Goal: Task Accomplishment & Management: Manage account settings

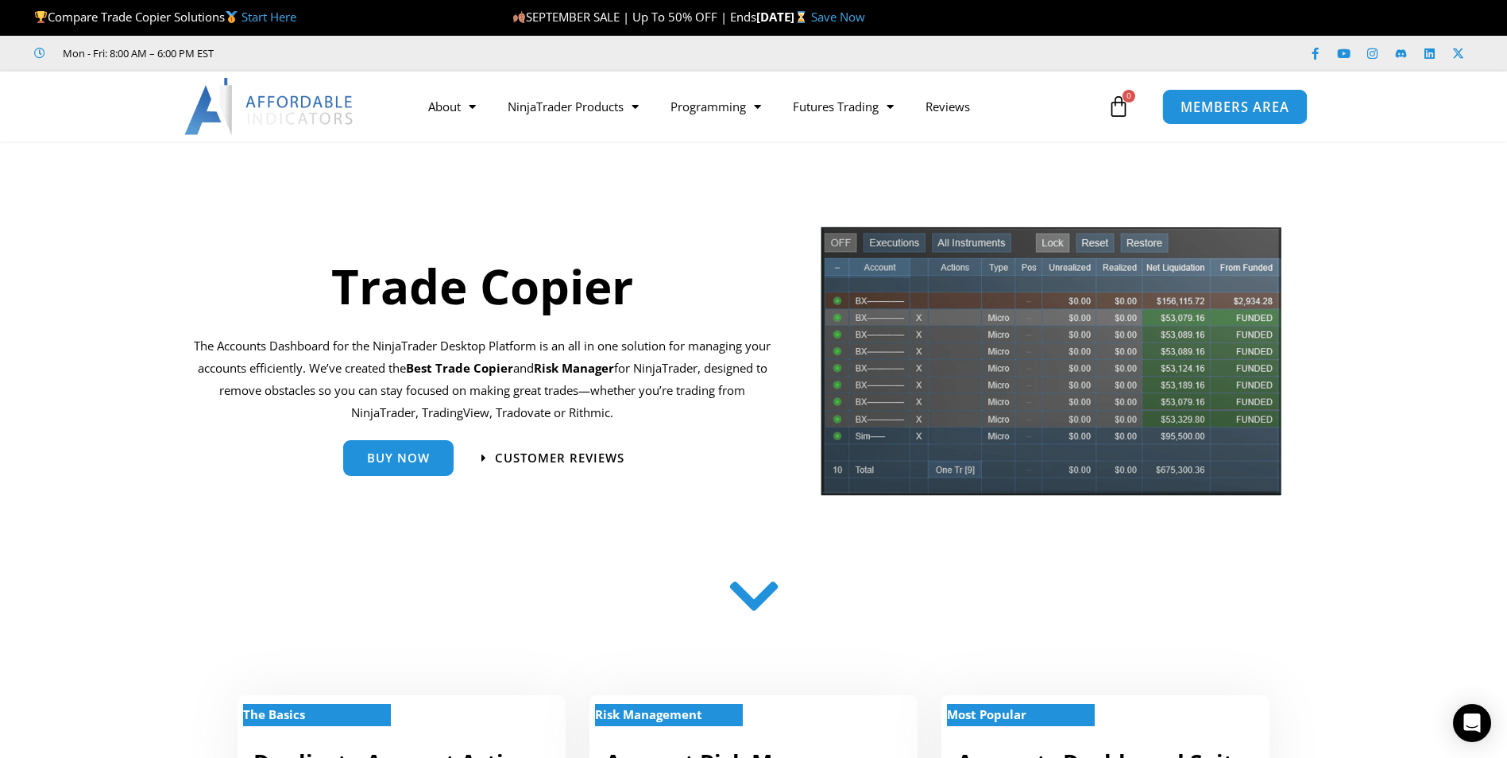
click at [1218, 109] on span "MEMBERS AREA" at bounding box center [1235, 107] width 109 height 14
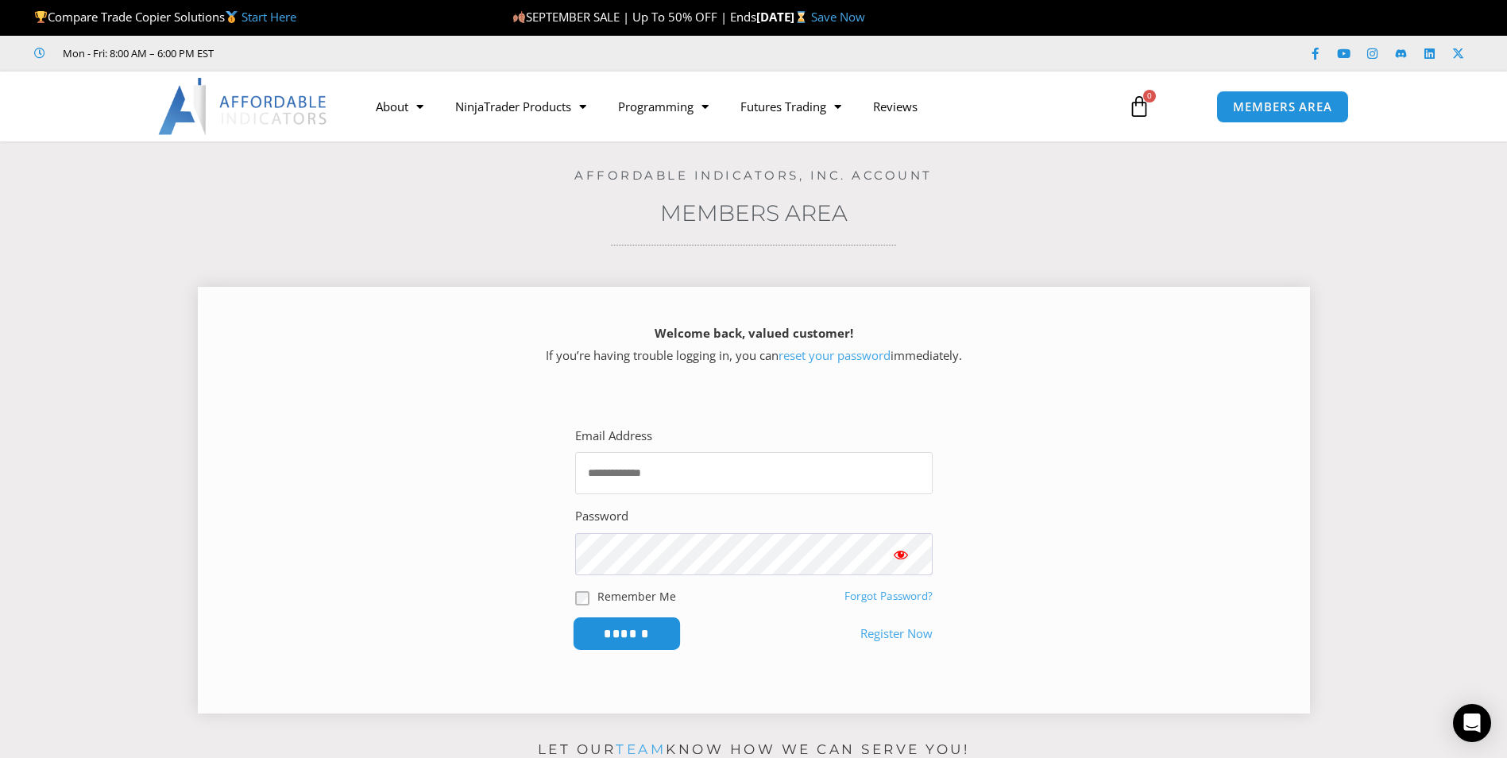
type input "**********"
click at [629, 640] on input "******" at bounding box center [626, 634] width 109 height 34
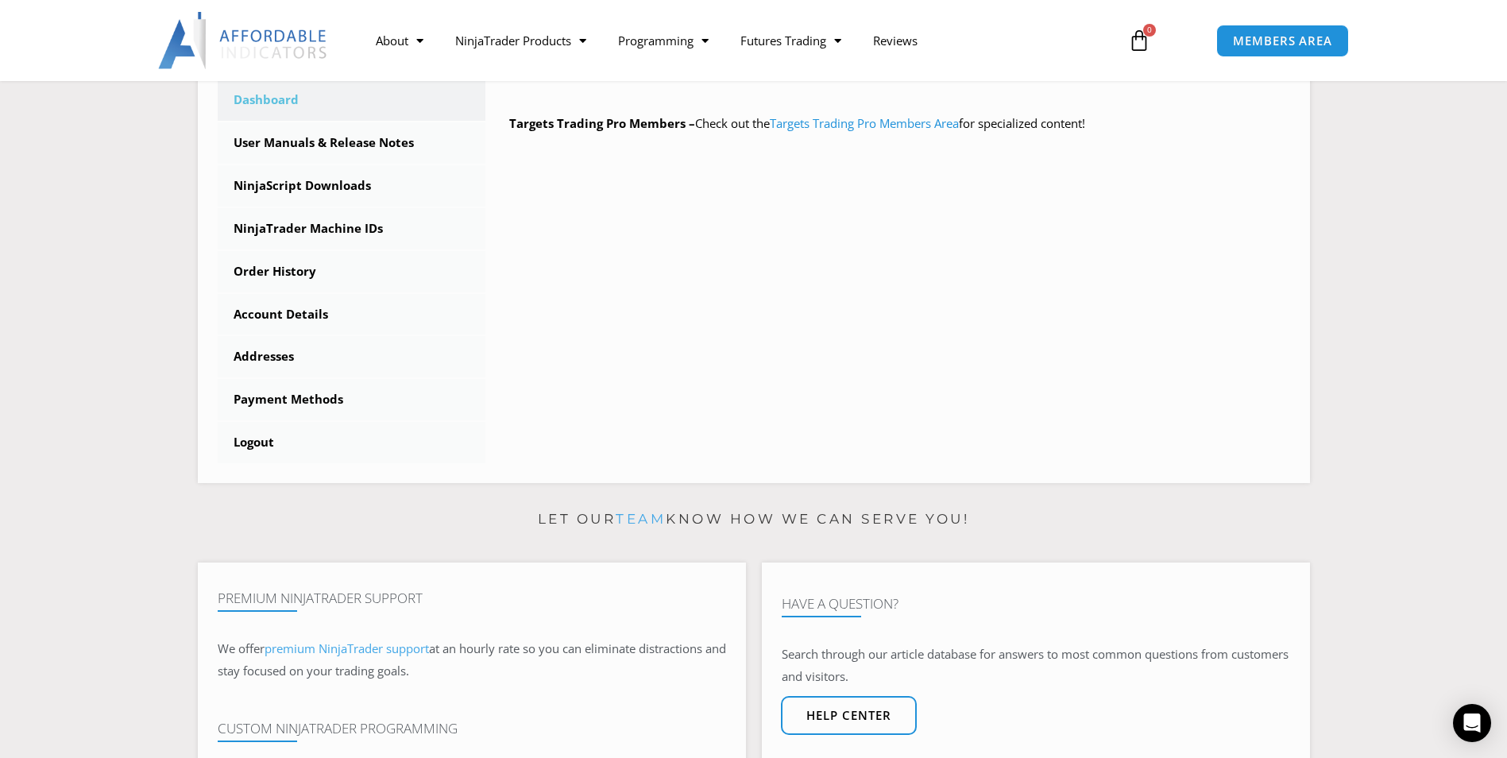
scroll to position [477, 0]
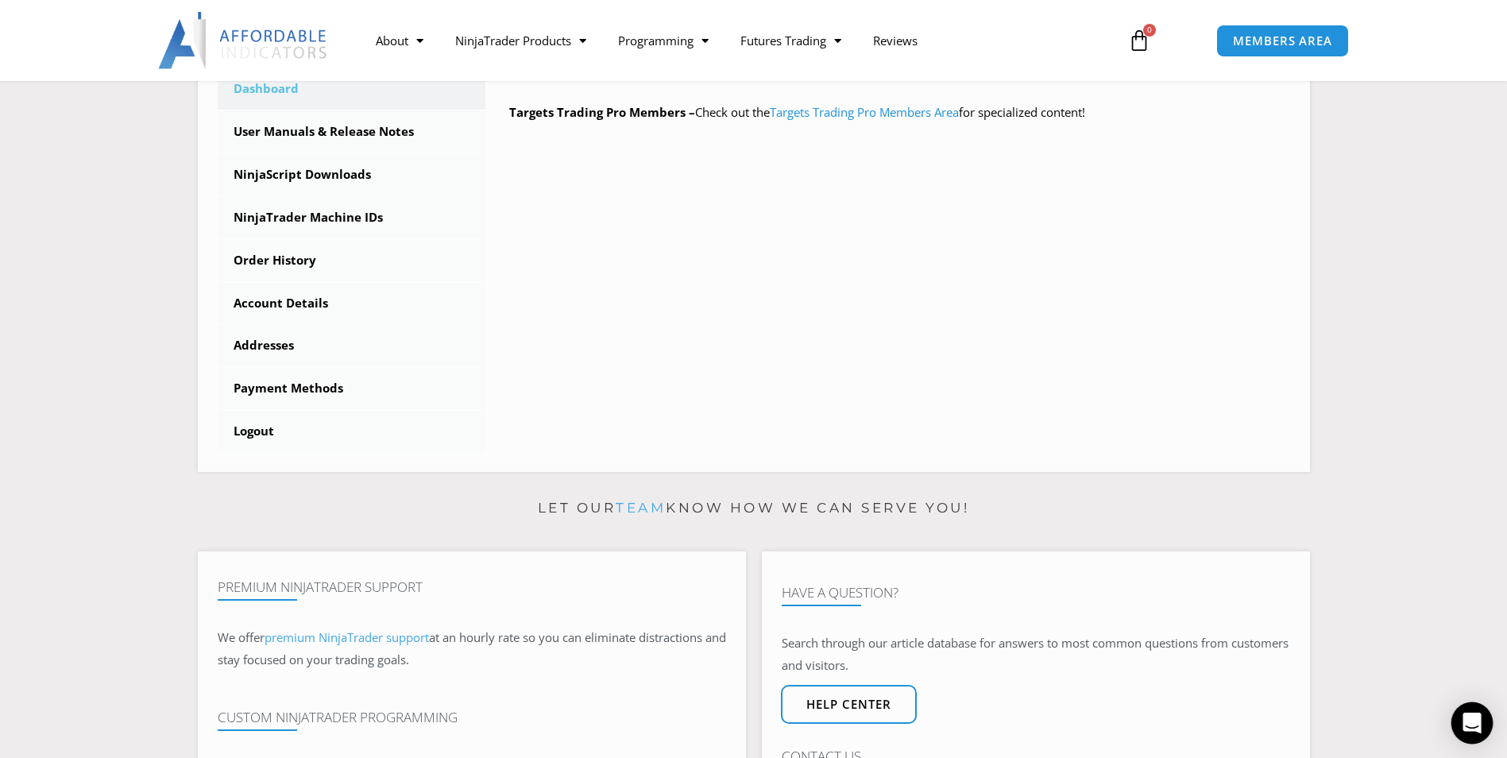
click at [1472, 721] on icon "Open Intercom Messenger" at bounding box center [1472, 723] width 18 height 21
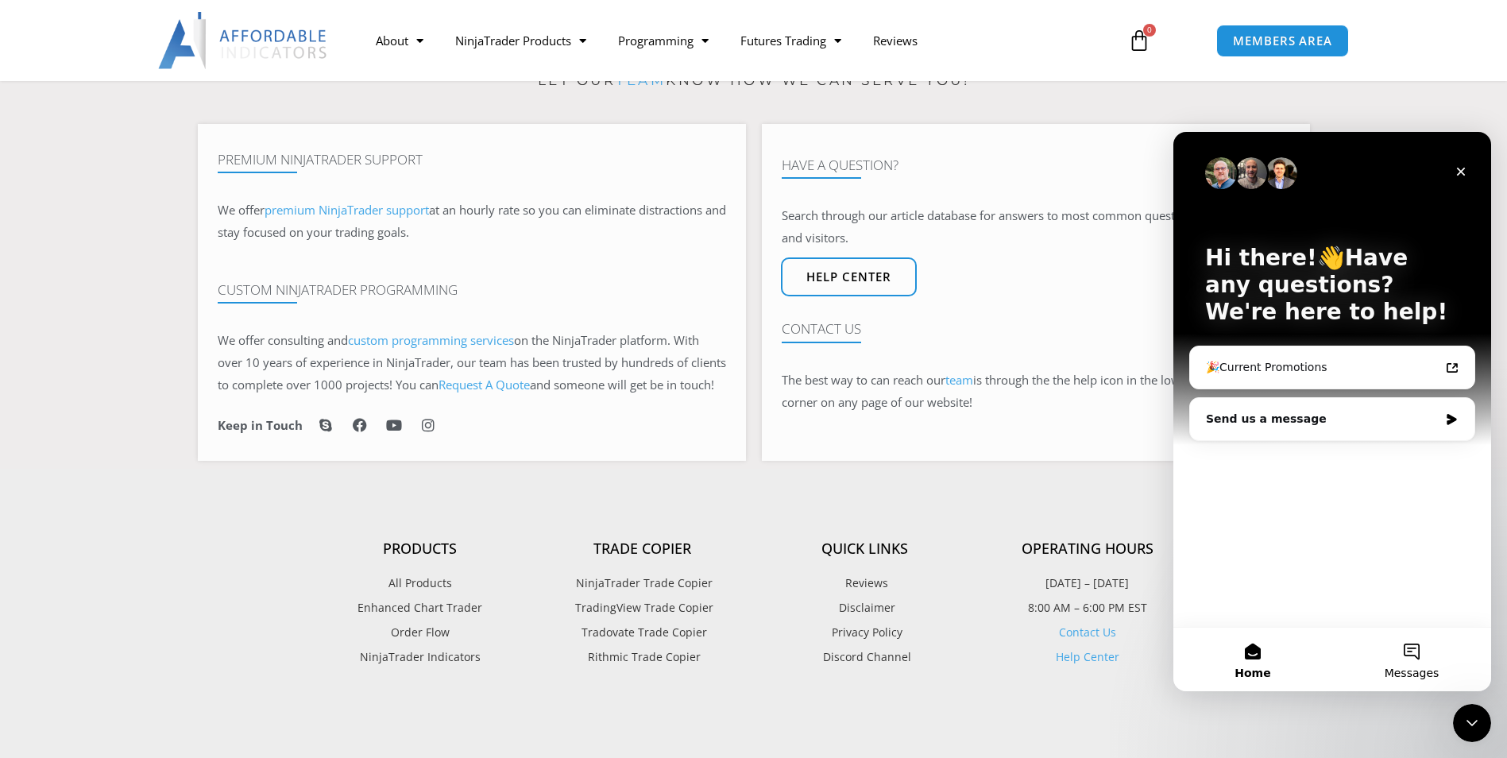
scroll to position [953, 0]
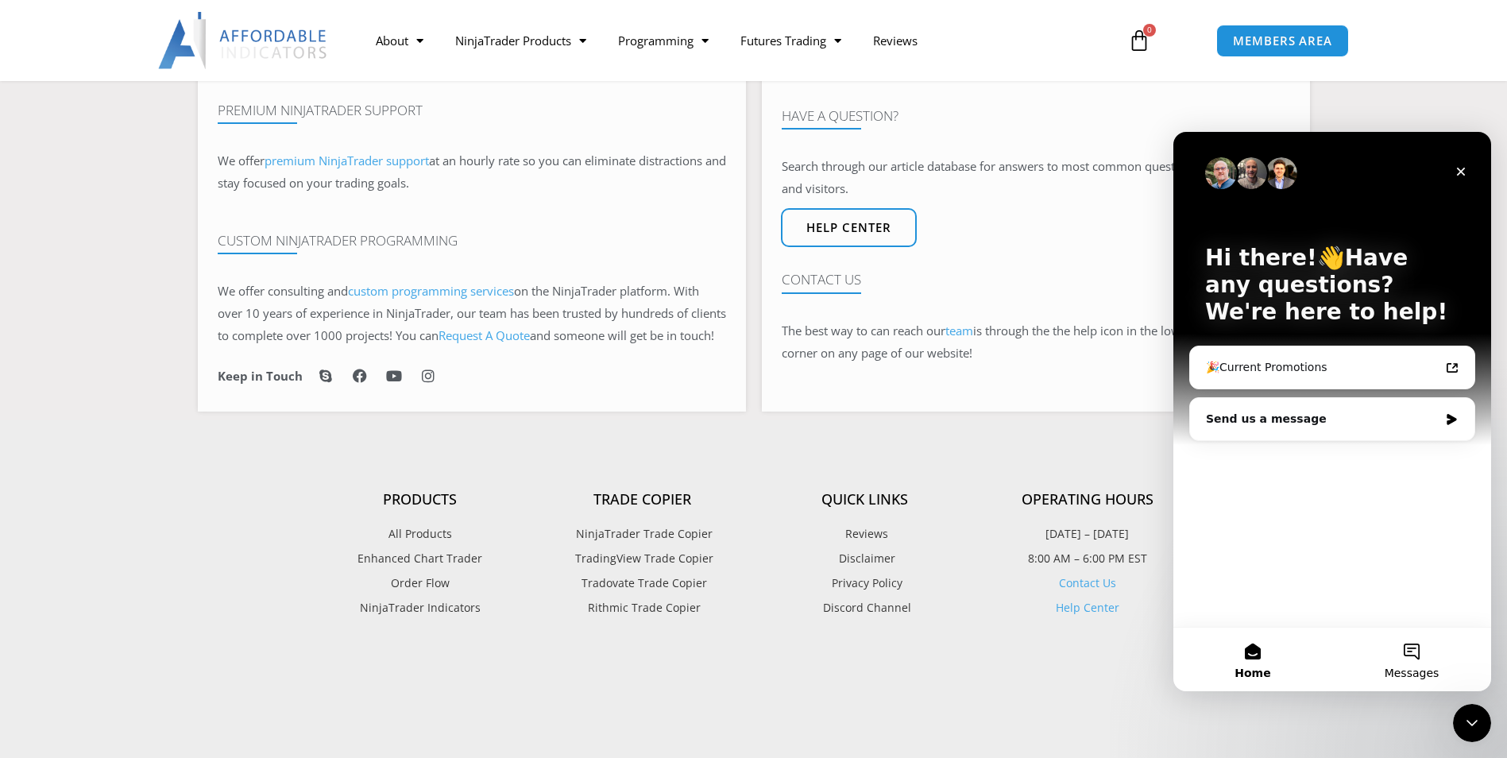
click at [1409, 653] on button "Messages" at bounding box center [1411, 660] width 159 height 64
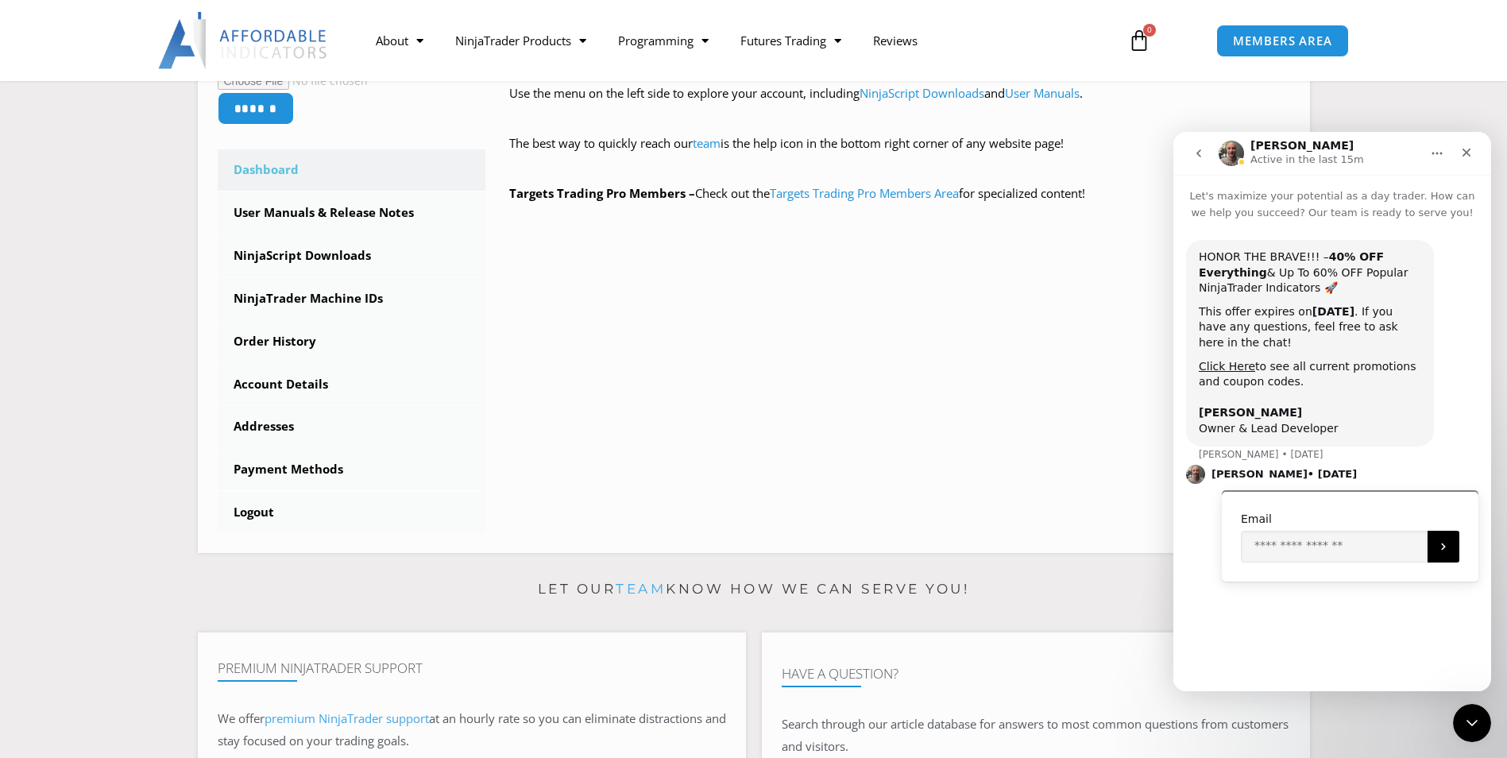
scroll to position [397, 0]
click at [1437, 158] on icon "Home" at bounding box center [1437, 153] width 13 height 13
click at [1379, 196] on div "Expand window" at bounding box center [1396, 193] width 113 height 17
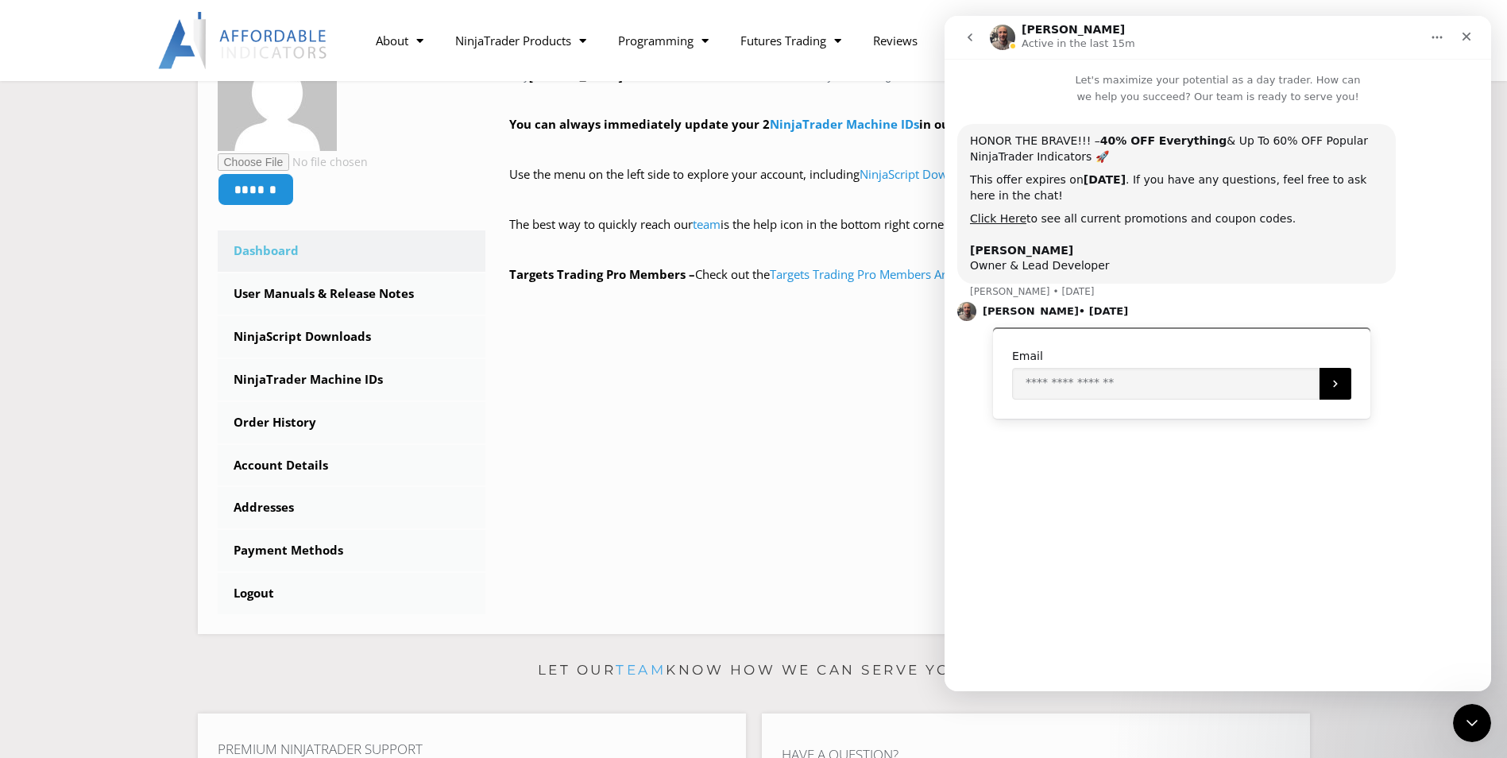
scroll to position [318, 0]
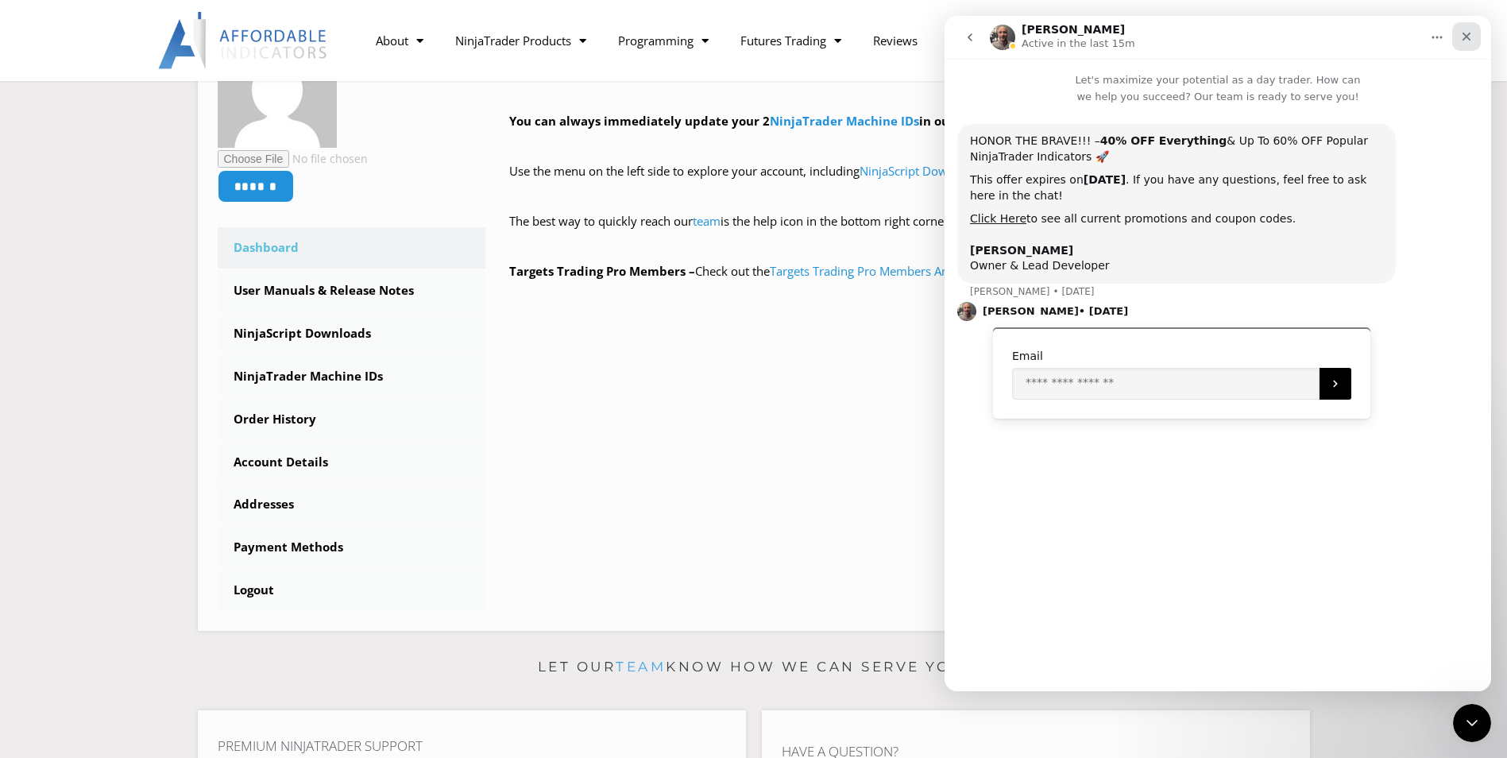
click at [1467, 39] on icon "Close" at bounding box center [1466, 36] width 13 height 13
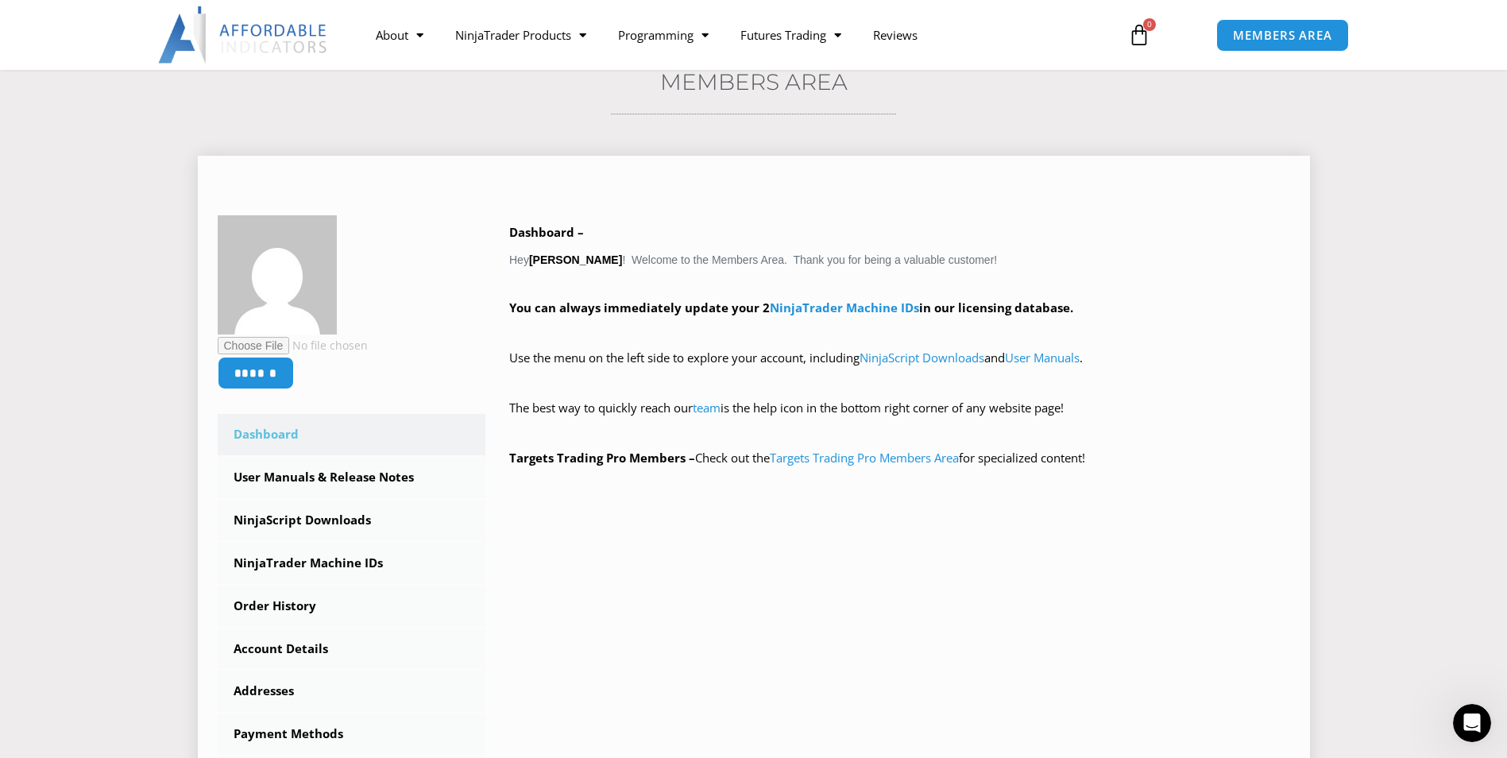
scroll to position [79, 0]
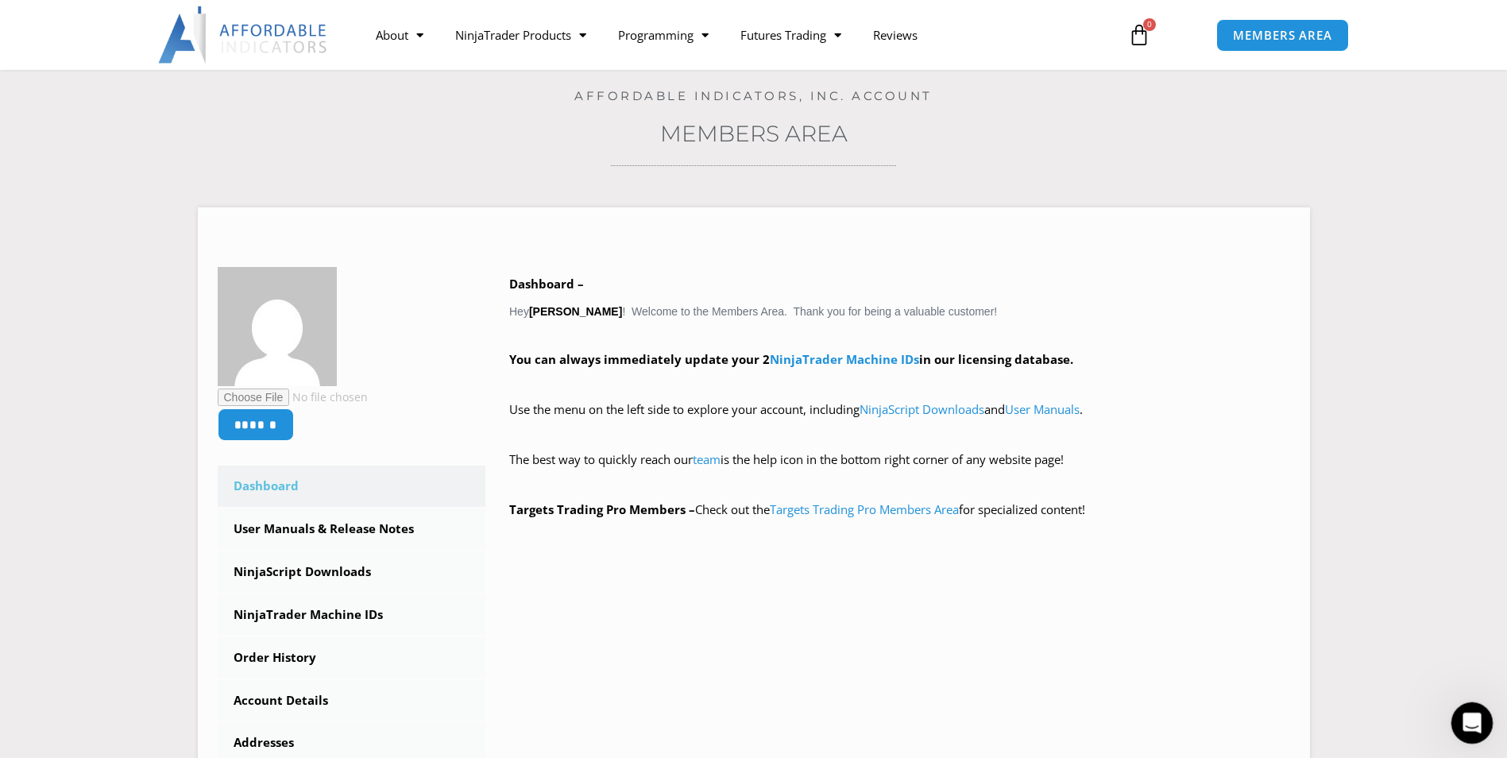
click at [1477, 716] on icon "Open Intercom Messenger" at bounding box center [1470, 721] width 26 height 26
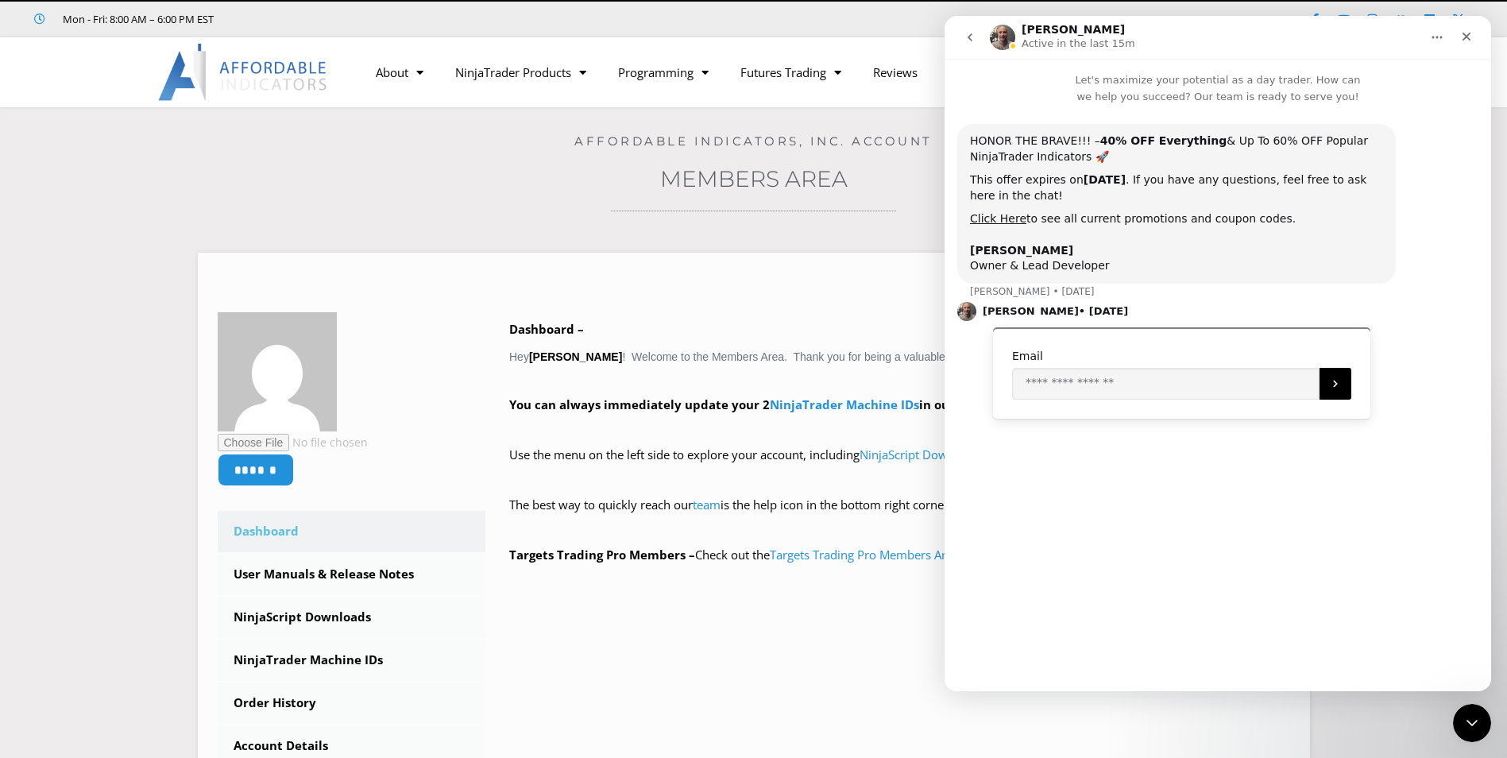
scroll to position [0, 0]
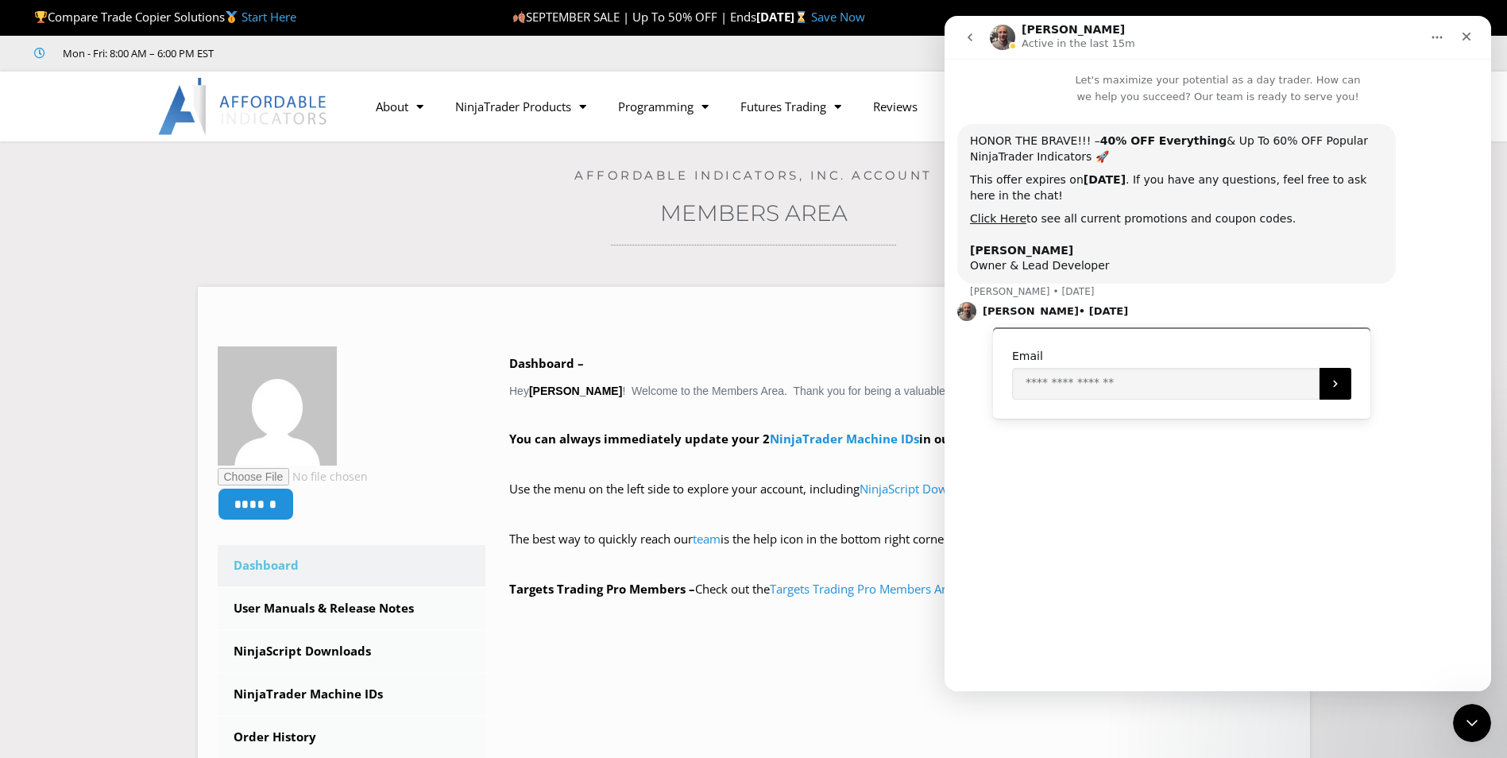
click at [969, 35] on icon "go back" at bounding box center [970, 37] width 13 height 13
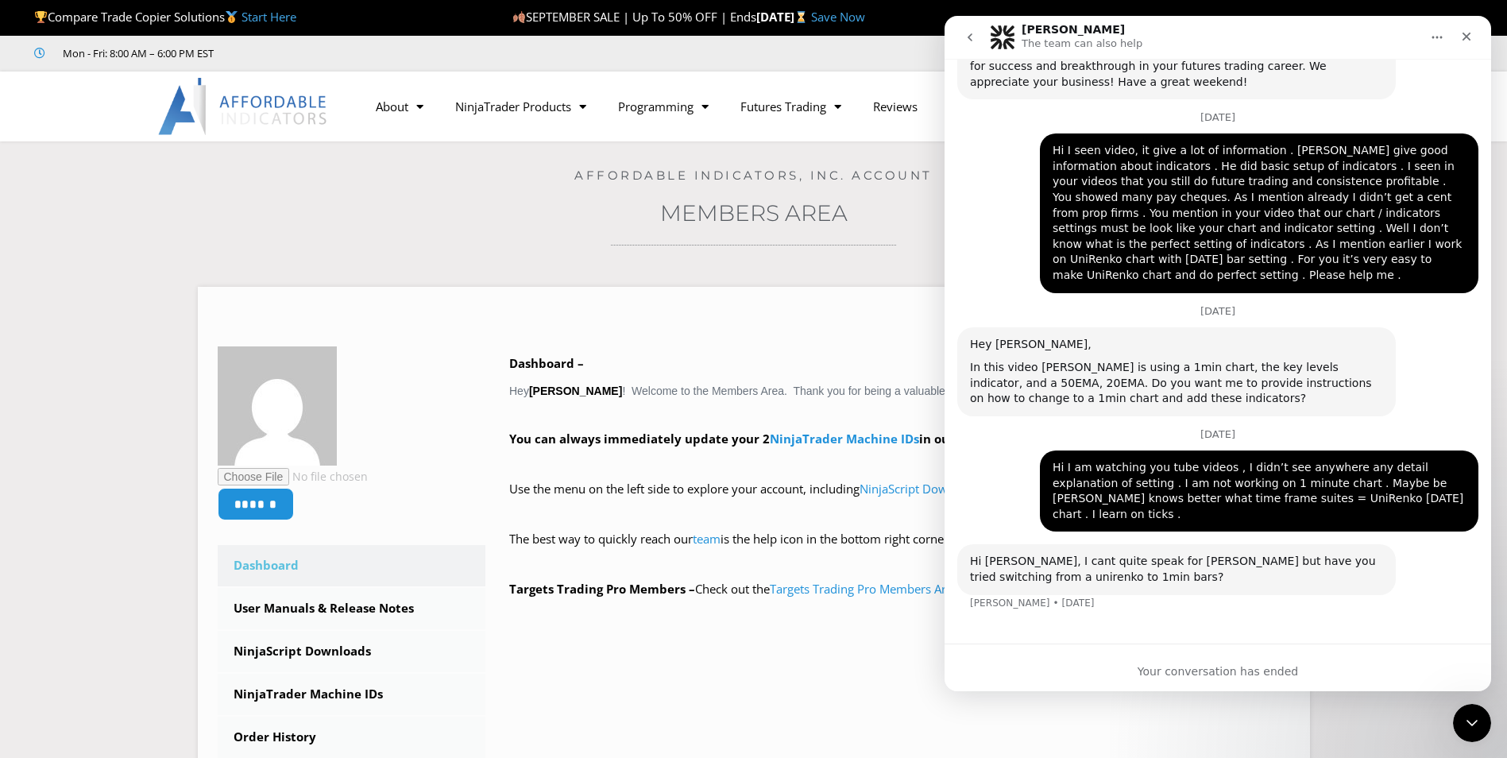
scroll to position [10704, 0]
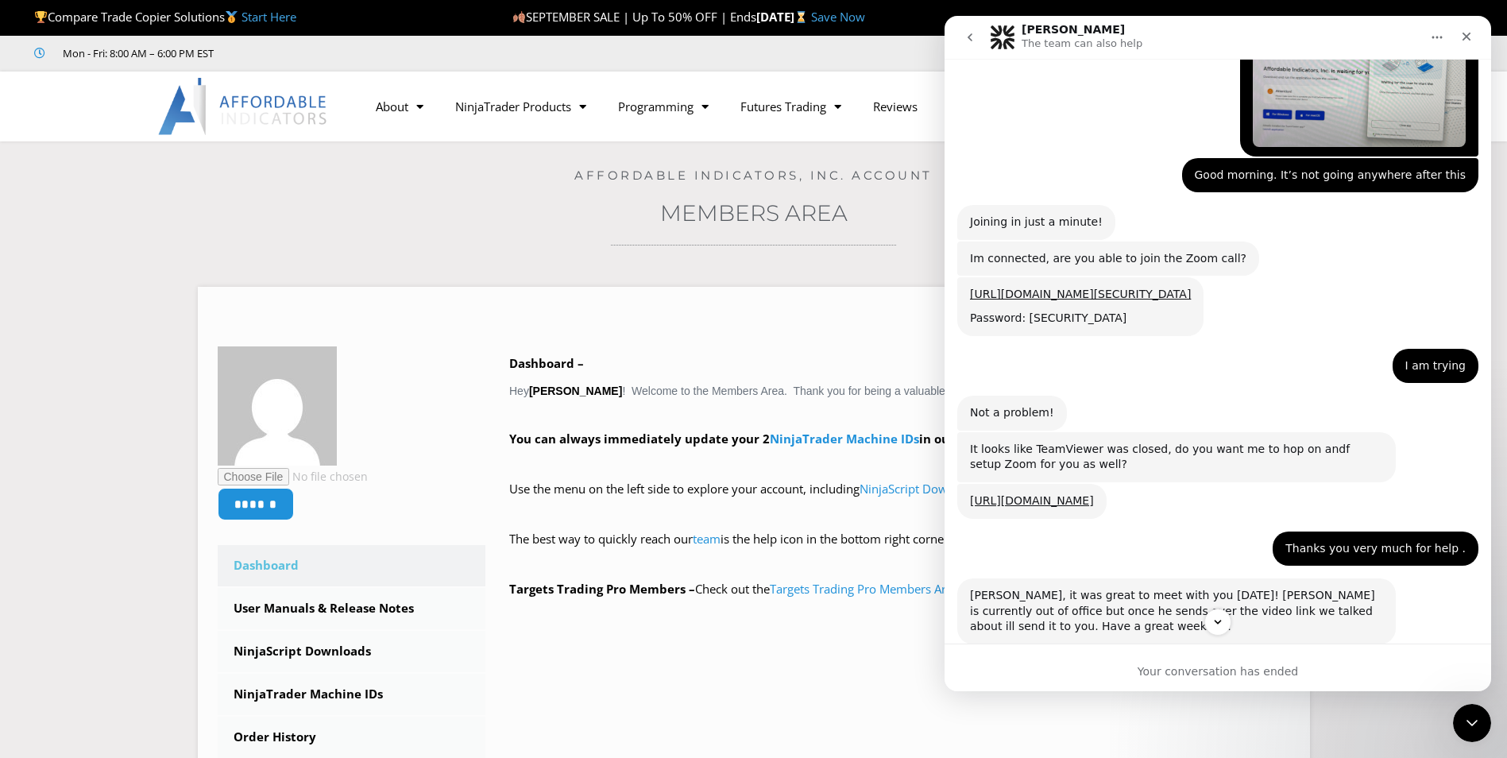
click at [1058, 751] on link "[URL][DOMAIN_NAME]" at bounding box center [1032, 757] width 124 height 13
